Goal: Navigation & Orientation: Find specific page/section

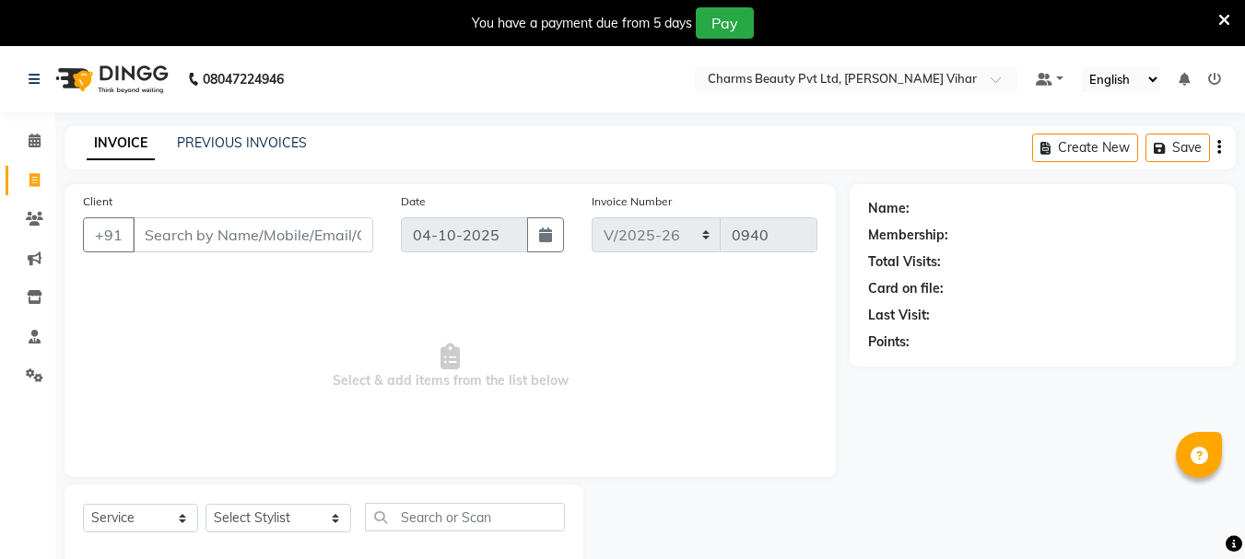
select select "868"
select select "service"
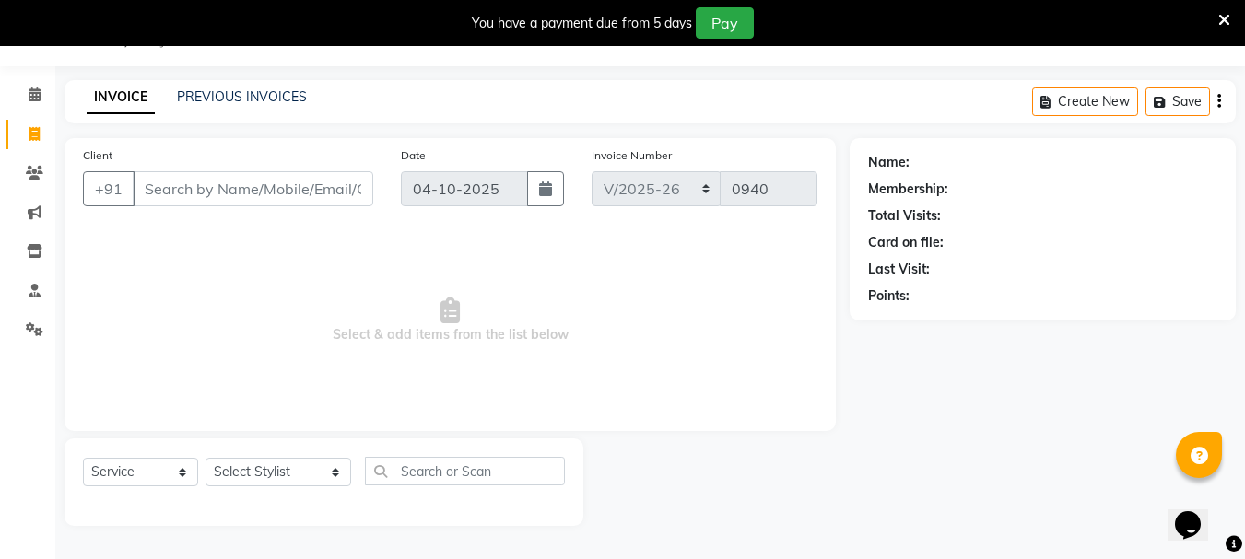
scroll to position [46, 0]
click at [45, 176] on span at bounding box center [34, 173] width 32 height 21
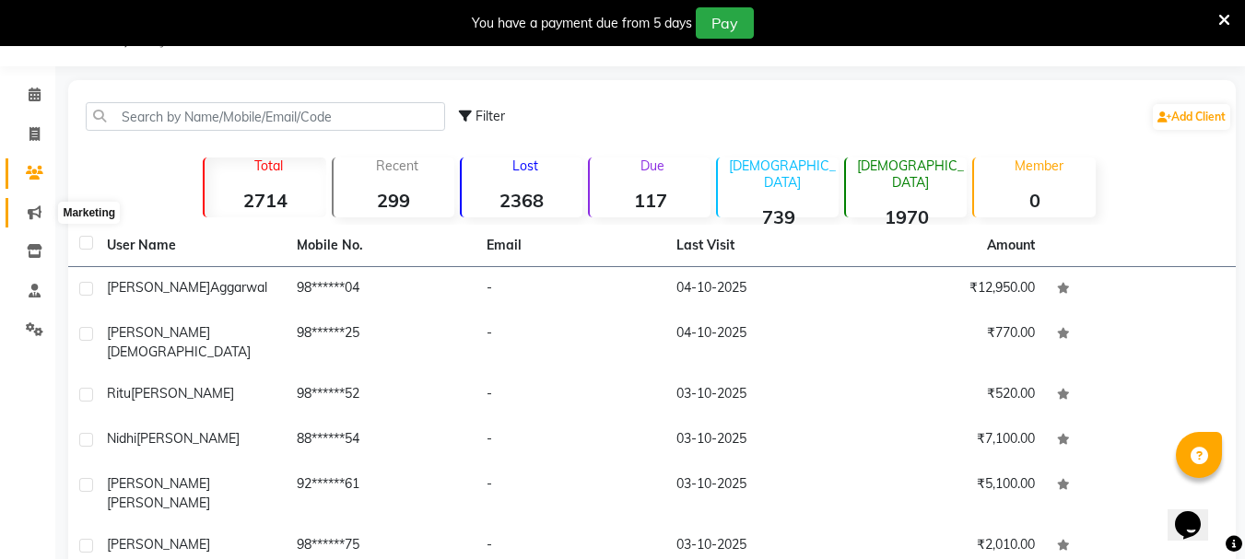
click at [38, 222] on span at bounding box center [34, 213] width 32 height 21
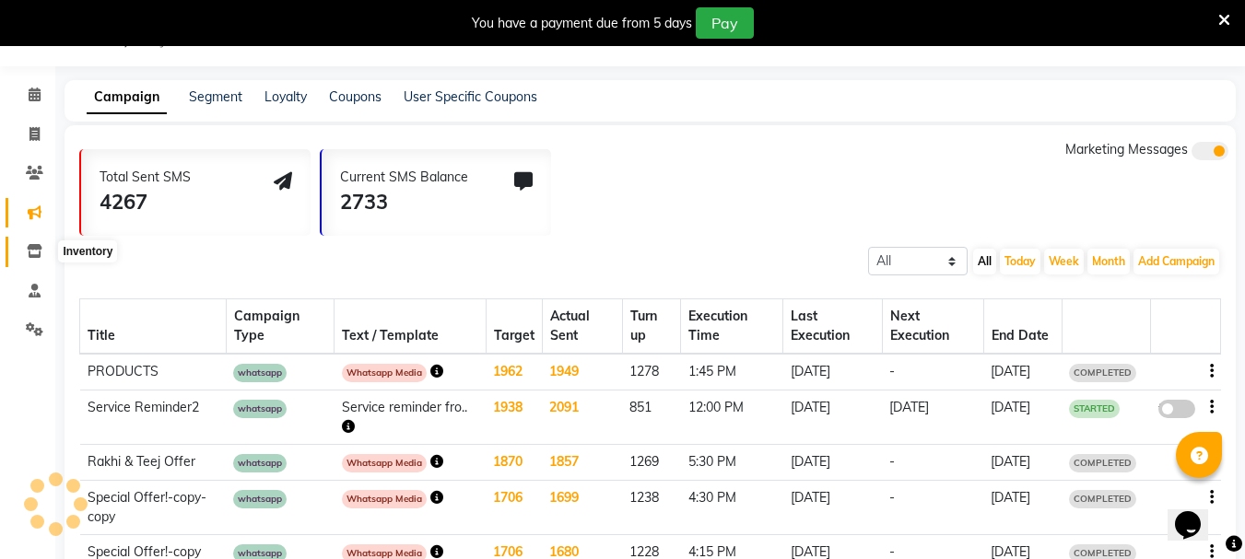
click at [35, 253] on icon at bounding box center [35, 251] width 16 height 14
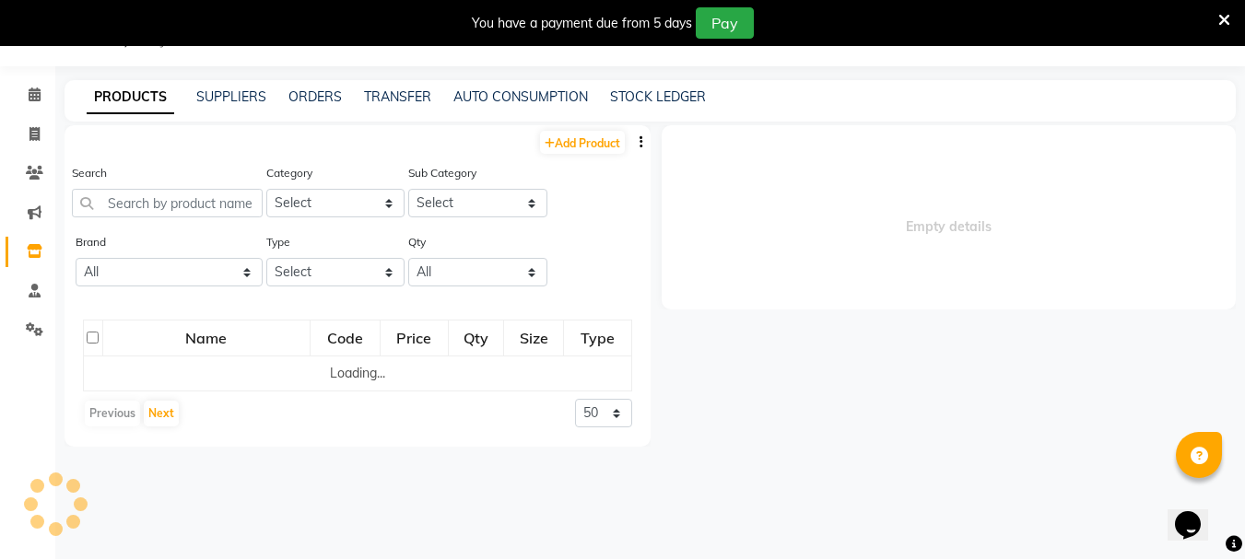
select select
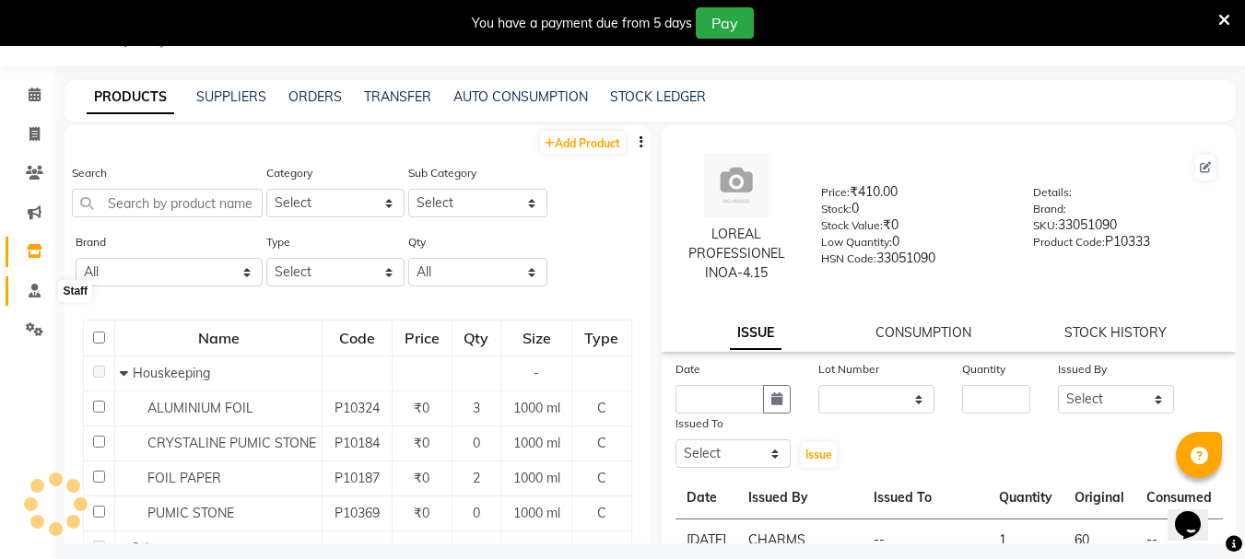
click at [31, 284] on icon at bounding box center [35, 291] width 12 height 14
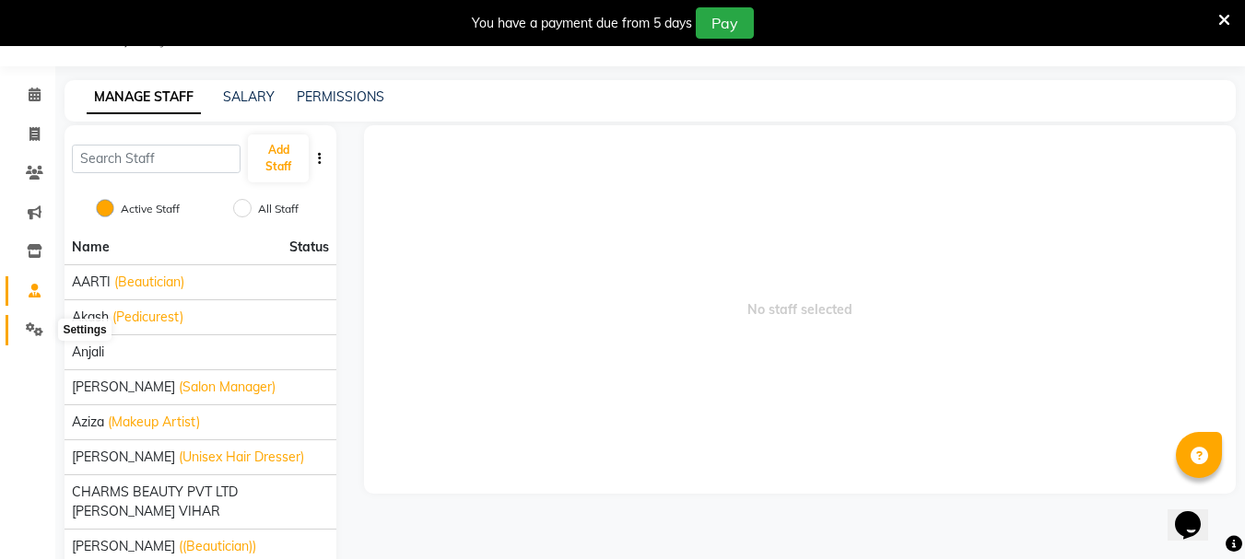
click at [31, 332] on icon at bounding box center [35, 330] width 18 height 14
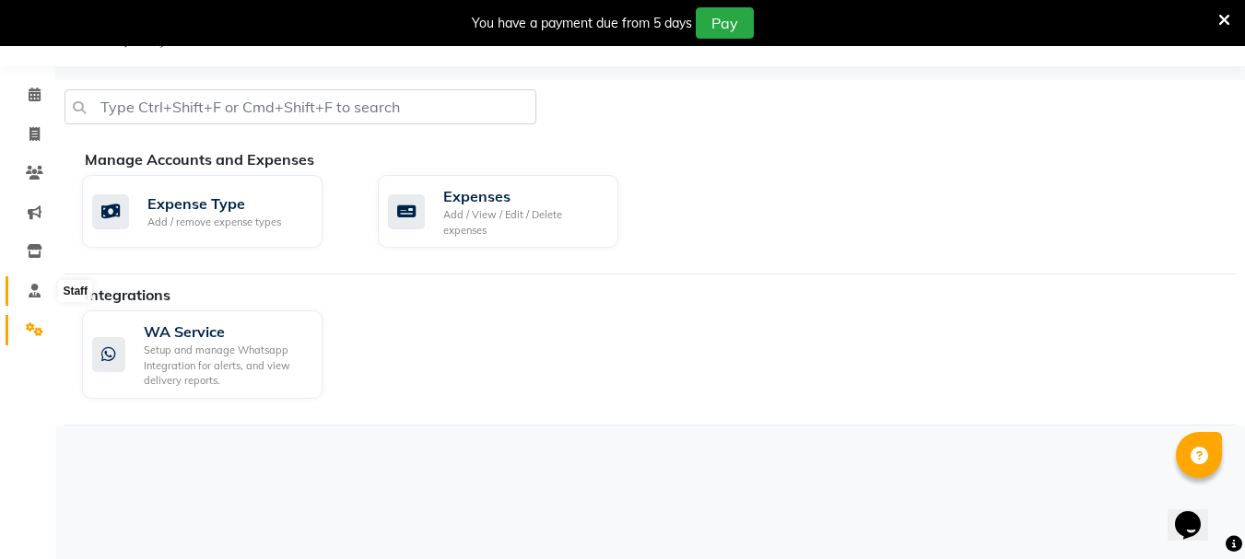
click at [29, 288] on icon at bounding box center [35, 291] width 12 height 14
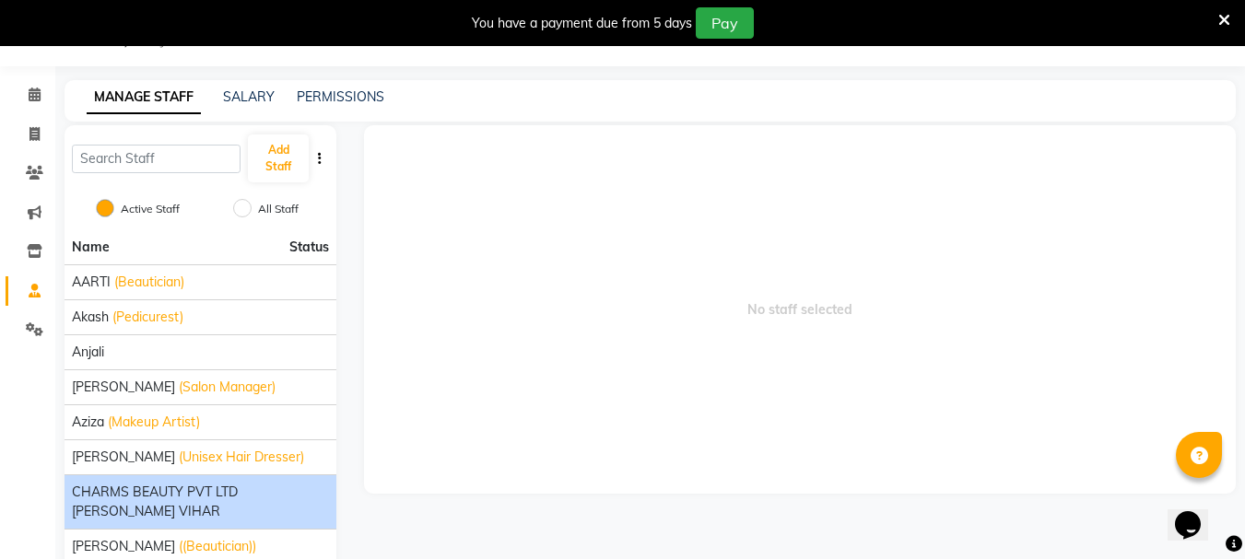
click at [253, 496] on span "CHARMS BEAUTY PVT LTD [PERSON_NAME] VIHAR" at bounding box center [200, 502] width 257 height 39
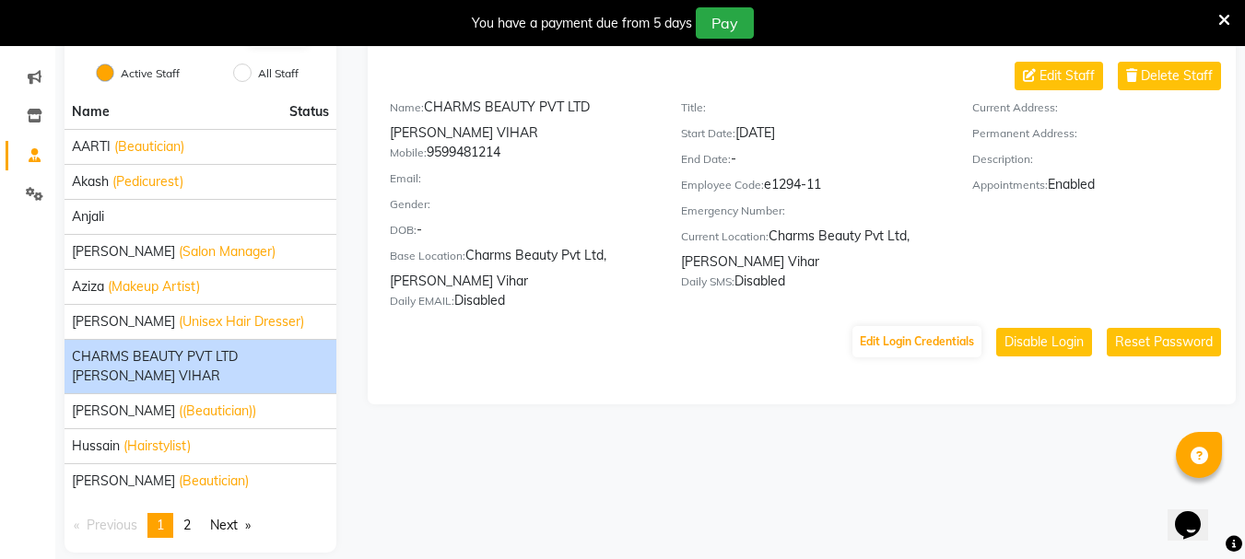
scroll to position [183, 0]
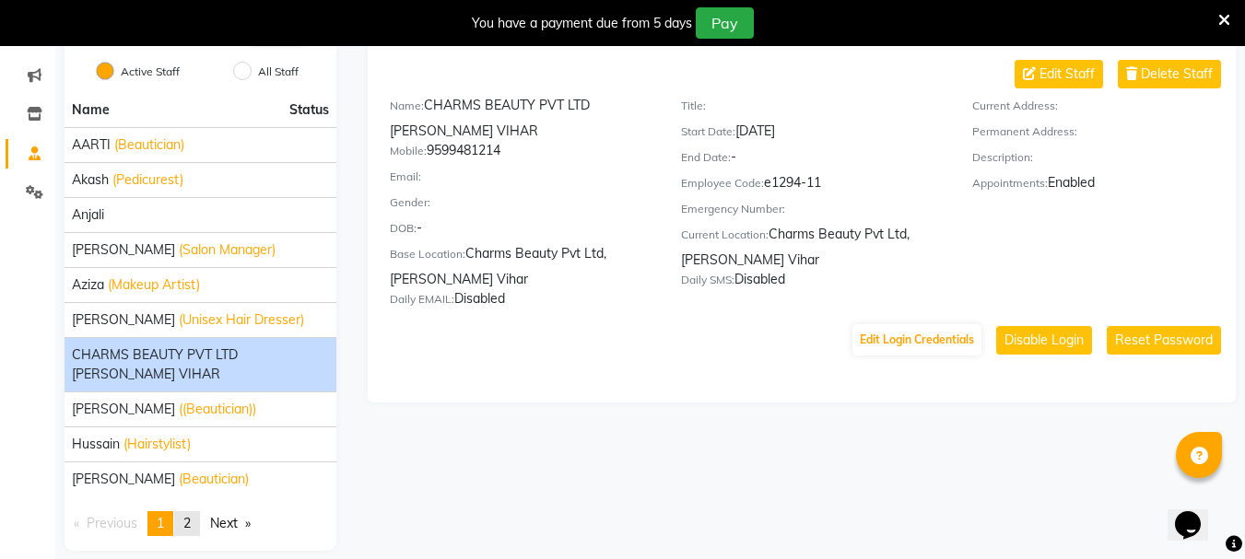
click at [188, 515] on span "2" at bounding box center [186, 523] width 7 height 17
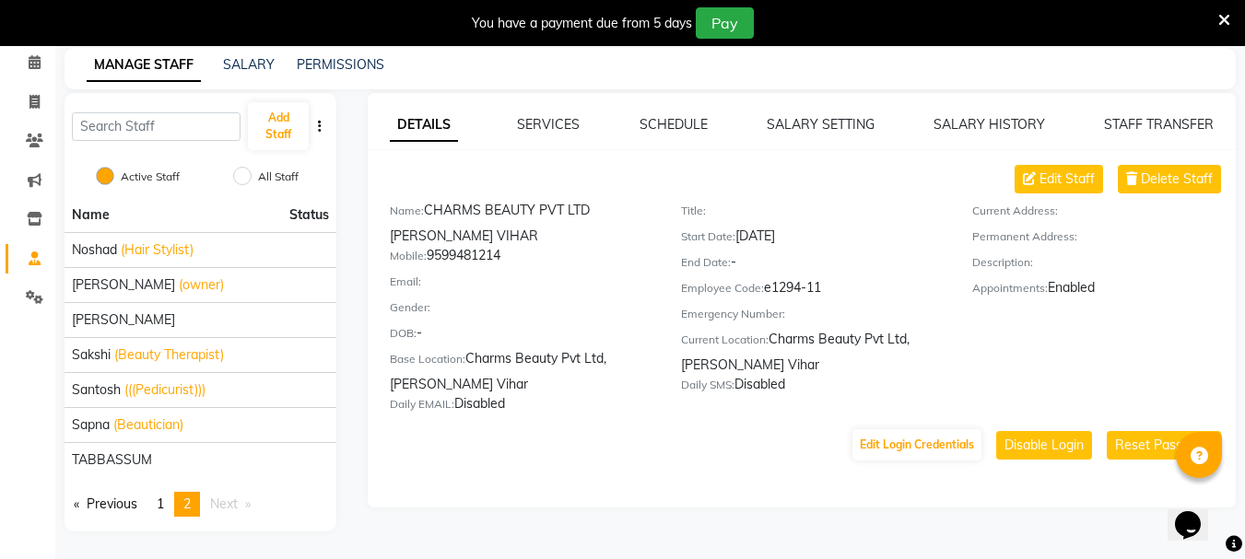
scroll to position [78, 0]
click at [196, 504] on li "You're on page 2" at bounding box center [187, 504] width 26 height 25
click at [164, 506] on span "1" at bounding box center [160, 504] width 7 height 17
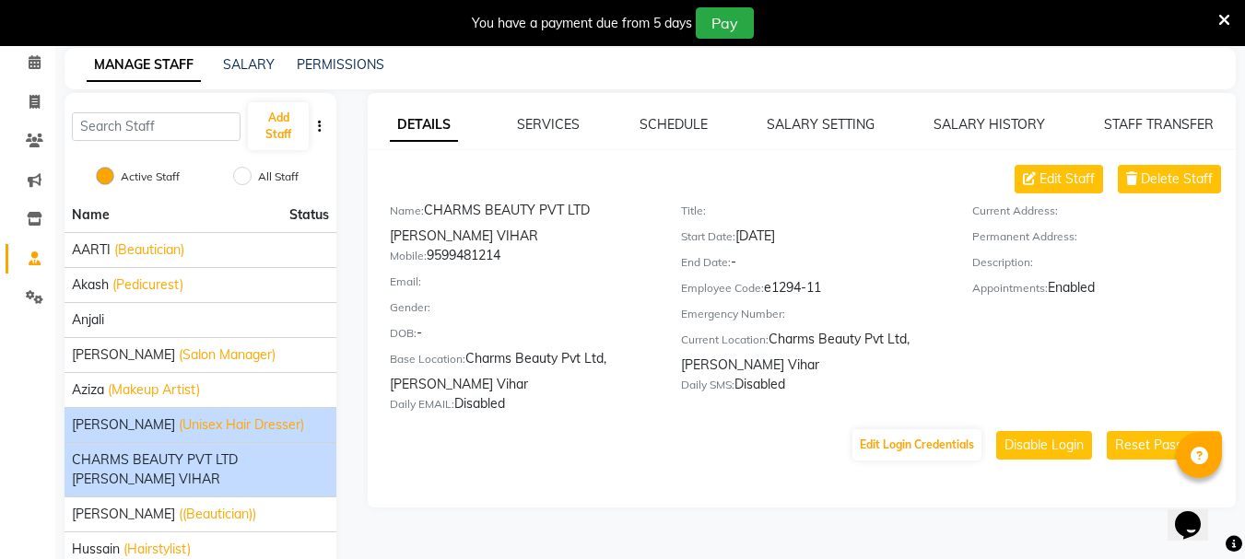
click at [167, 435] on li "[PERSON_NAME] (Unisex Hair Dresser)" at bounding box center [201, 424] width 272 height 35
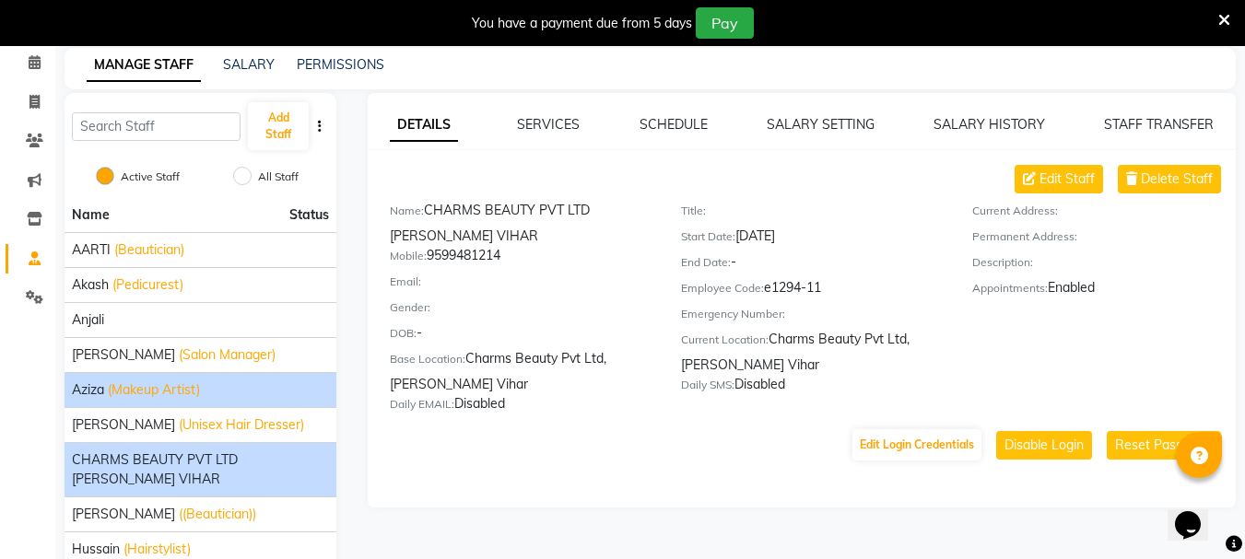
click at [193, 383] on span "(Makeup Artist)" at bounding box center [154, 390] width 92 height 19
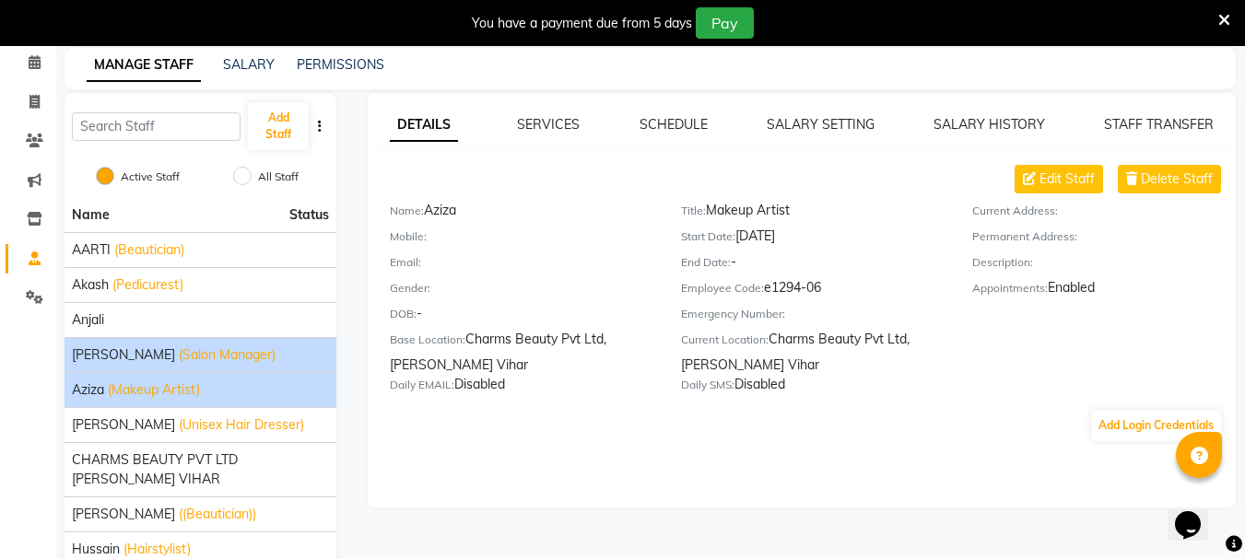
click at [186, 348] on span "(Salon Manager)" at bounding box center [227, 355] width 97 height 19
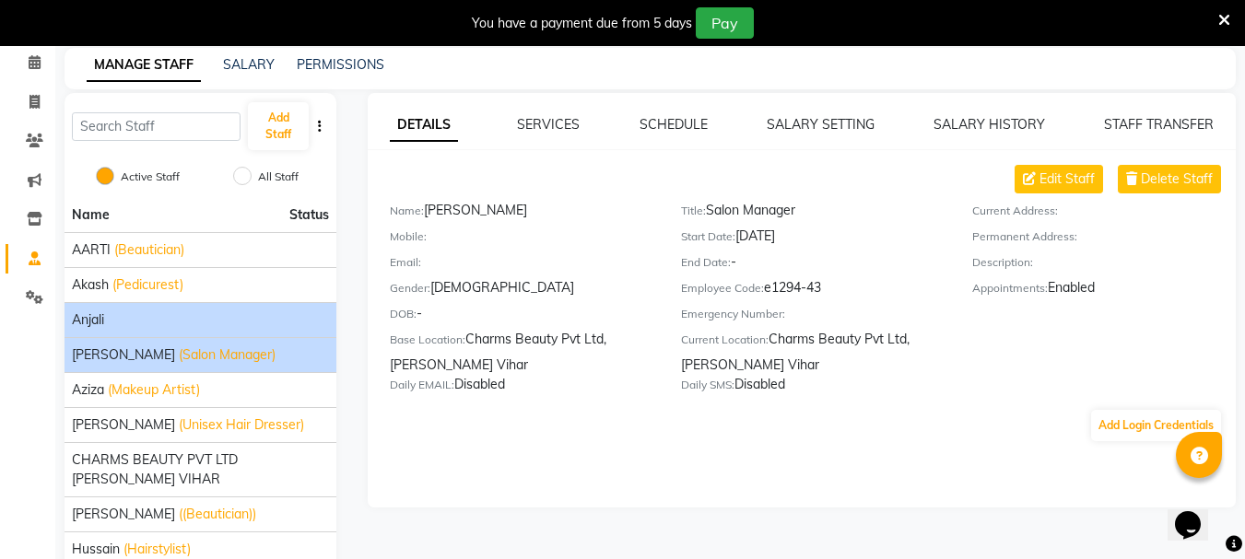
click at [169, 324] on div "Anjali" at bounding box center [200, 320] width 257 height 19
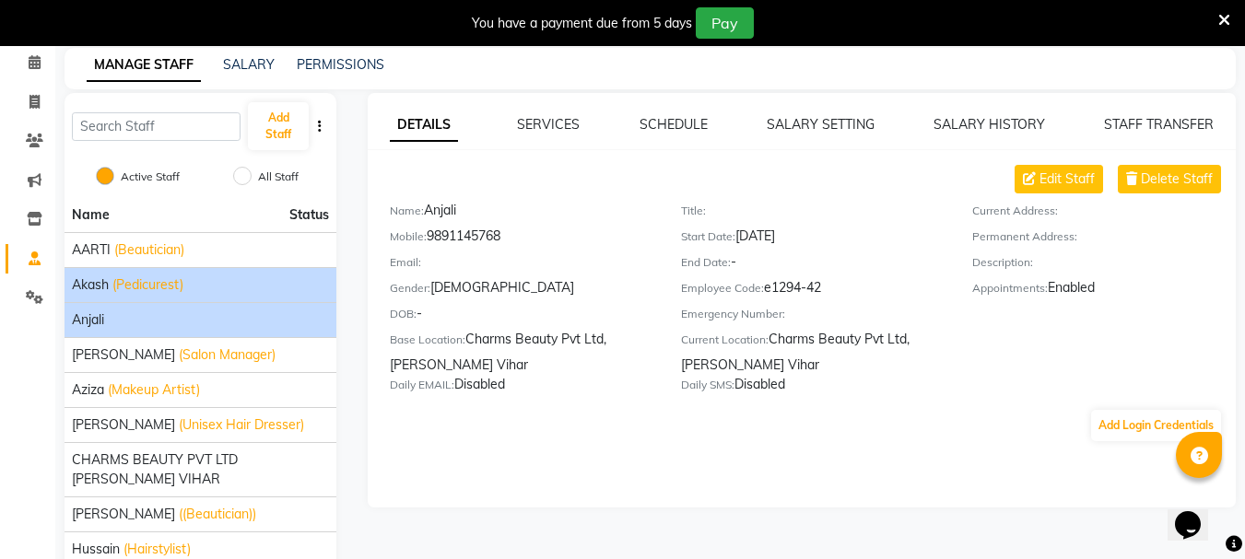
click at [161, 288] on span "(Pedicurest)" at bounding box center [147, 285] width 71 height 19
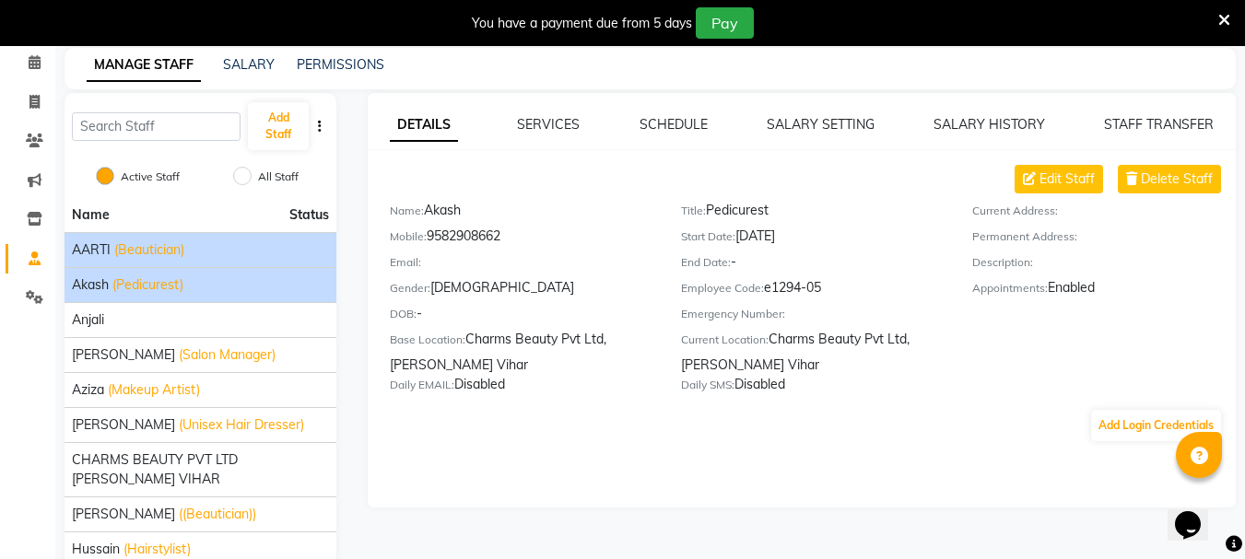
click at [148, 241] on span "(Beautician)" at bounding box center [149, 250] width 70 height 19
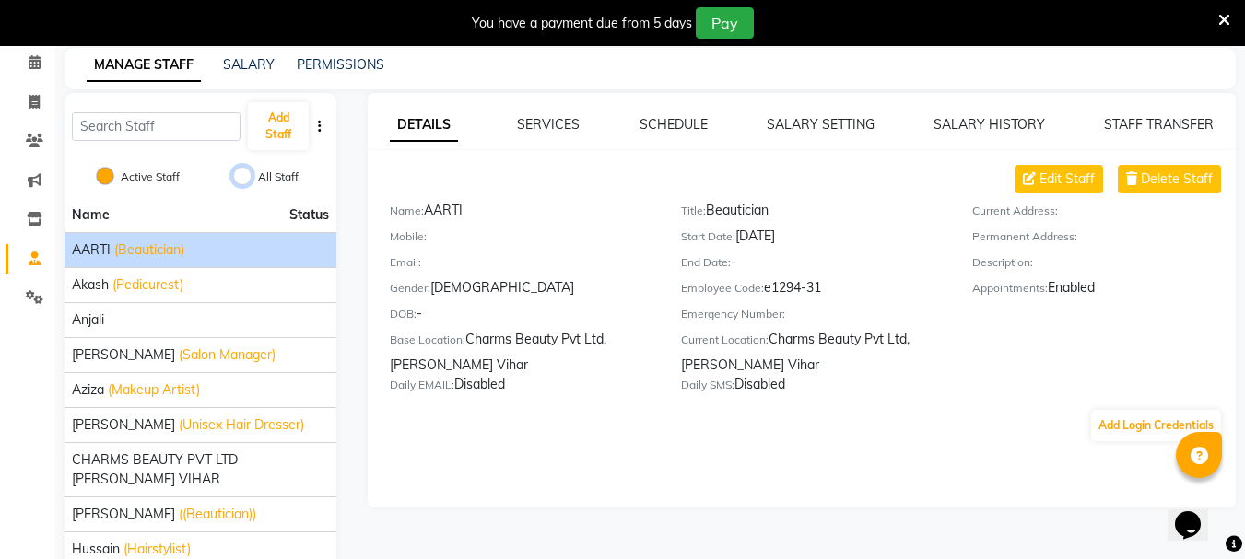
click at [241, 178] on input "All Staff" at bounding box center [242, 176] width 18 height 18
radio input "true"
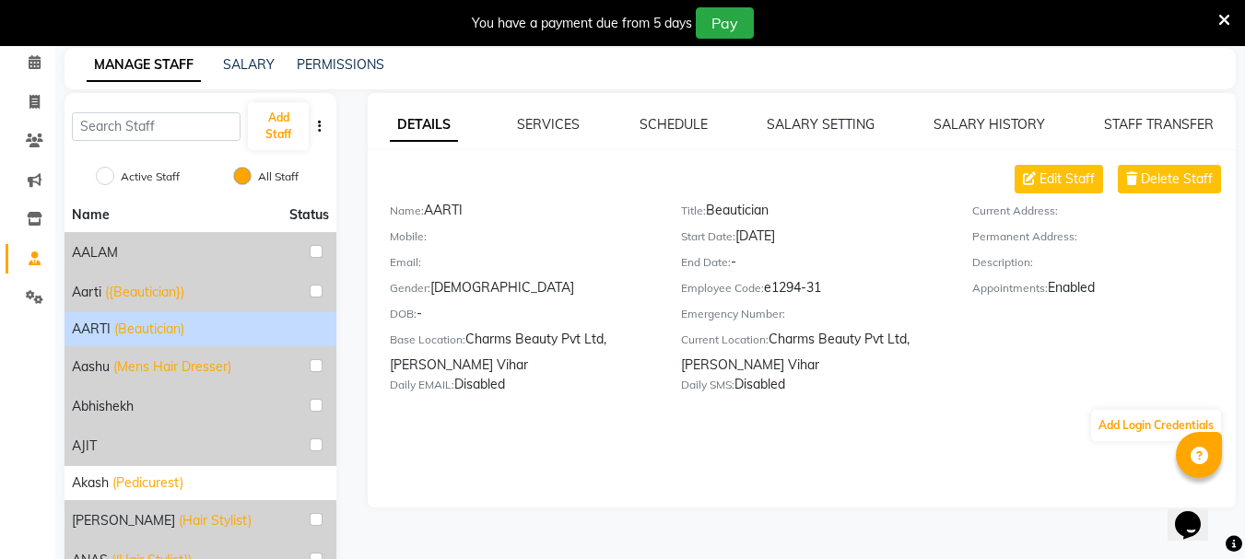
click at [136, 177] on label "Active Staff" at bounding box center [150, 177] width 59 height 17
click at [114, 177] on input "Active Staff" at bounding box center [105, 176] width 18 height 18
radio input "true"
radio input "false"
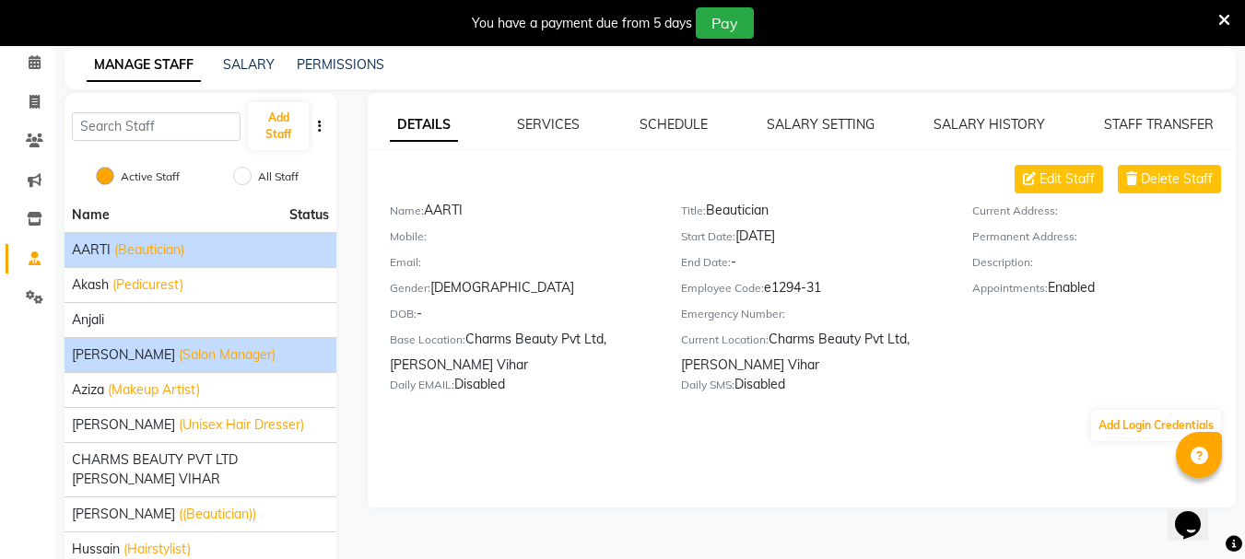
click at [298, 337] on li "[PERSON_NAME] (Salon Manager)" at bounding box center [201, 354] width 272 height 35
